Goal: Information Seeking & Learning: Learn about a topic

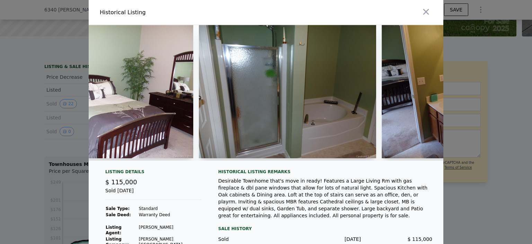
scroll to position [0, 2493]
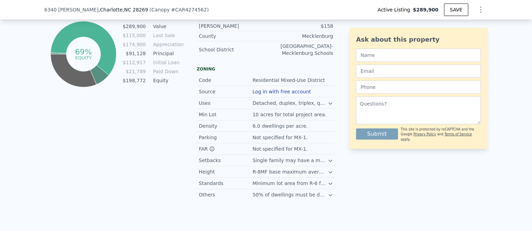
scroll to position [482, 0]
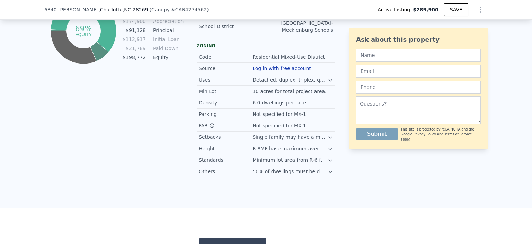
click at [329, 79] on icon at bounding box center [330, 80] width 3 height 2
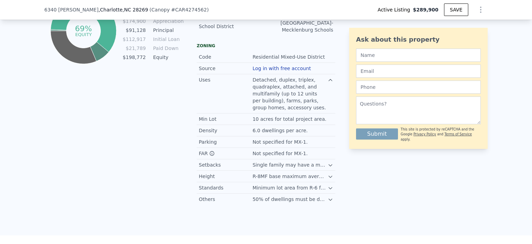
click at [324, 161] on div "Single family may have a minimum rear yard of 20 ft if not on the outer boundar…" at bounding box center [290, 164] width 75 height 7
click at [328, 162] on icon at bounding box center [331, 165] width 6 height 6
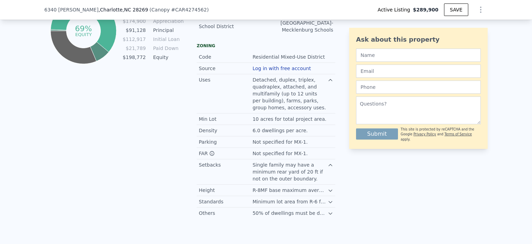
click at [328, 211] on icon at bounding box center [331, 213] width 6 height 6
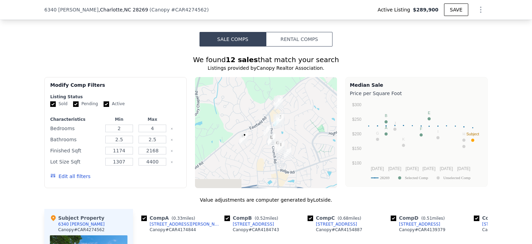
scroll to position [760, 0]
